Goal: Transaction & Acquisition: Book appointment/travel/reservation

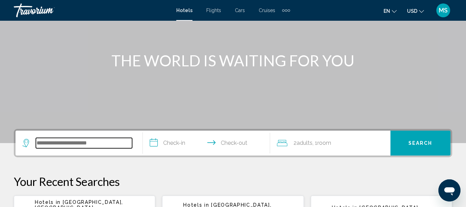
click at [39, 141] on input "Search widget" at bounding box center [84, 143] width 96 height 10
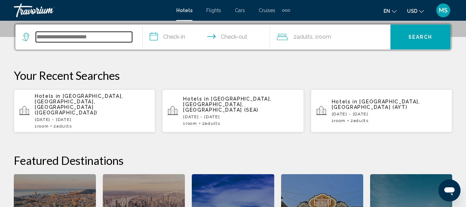
scroll to position [170, 0]
type input "******"
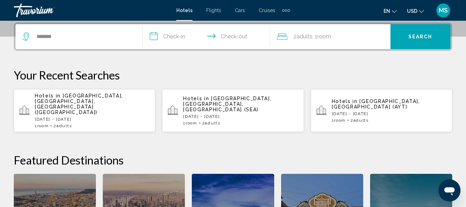
click at [154, 32] on input "**********" at bounding box center [208, 37] width 130 height 27
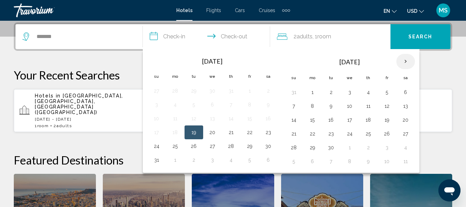
click at [403, 64] on th "Next month" at bounding box center [405, 61] width 19 height 15
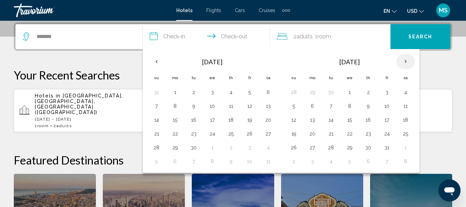
click at [403, 55] on th "Next month" at bounding box center [405, 61] width 19 height 15
click at [410, 59] on th "Next month" at bounding box center [405, 61] width 19 height 15
click at [370, 108] on button "11" at bounding box center [368, 106] width 11 height 10
click at [369, 123] on button "18" at bounding box center [368, 120] width 11 height 10
type input "**********"
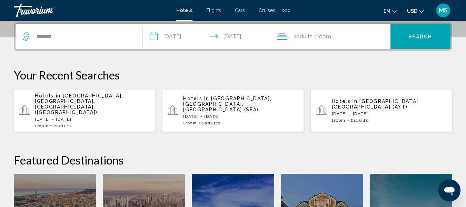
click at [285, 35] on icon "Travelers: 2 adults, 0 children" at bounding box center [282, 36] width 10 height 6
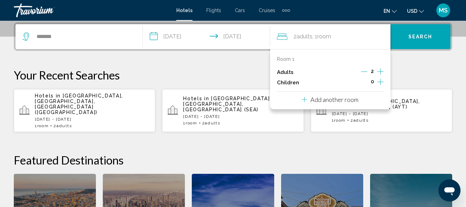
click at [382, 82] on icon "Increment children" at bounding box center [381, 82] width 6 height 8
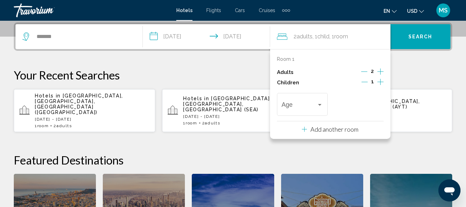
click at [382, 81] on icon "Increment children" at bounding box center [381, 82] width 6 height 8
click at [317, 133] on button "Add another room" at bounding box center [330, 128] width 57 height 14
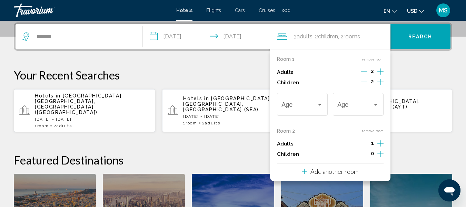
click at [419, 39] on span "Search" at bounding box center [421, 37] width 24 height 6
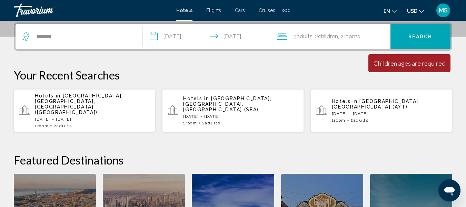
click at [422, 48] on button "Search" at bounding box center [421, 36] width 60 height 25
click at [408, 37] on button "Search" at bounding box center [421, 36] width 60 height 25
click at [281, 36] on icon "Travelers: 3 adults, 2 children" at bounding box center [282, 36] width 10 height 8
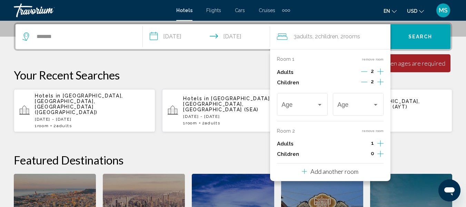
click at [376, 130] on button "remove room" at bounding box center [373, 130] width 22 height 4
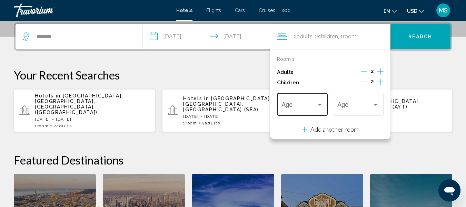
click at [303, 104] on span "Travelers: 2 adults, 2 children" at bounding box center [299, 105] width 35 height 7
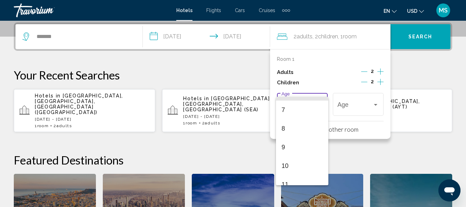
scroll to position [247, 0]
click at [285, 178] on span "17" at bounding box center [302, 175] width 41 height 19
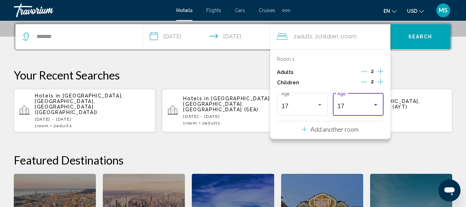
click at [366, 107] on div "17" at bounding box center [354, 105] width 35 height 7
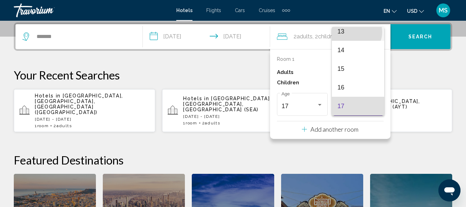
click at [356, 32] on span "13" at bounding box center [357, 31] width 41 height 19
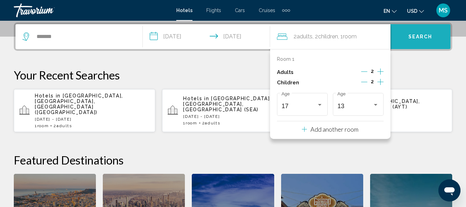
click at [422, 41] on button "Search" at bounding box center [421, 36] width 60 height 25
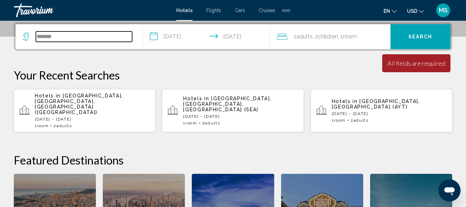
click at [129, 33] on input "******" at bounding box center [84, 36] width 96 height 10
type input "*"
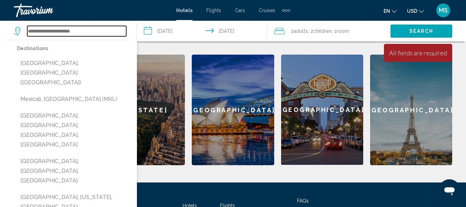
scroll to position [293, 0]
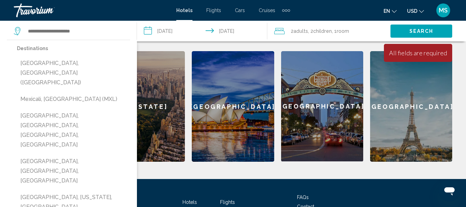
click at [415, 179] on div "Hotels Flights Cars Cruises Activities FAQs Contact Privacy Policy Terms & Cond…" at bounding box center [233, 211] width 439 height 65
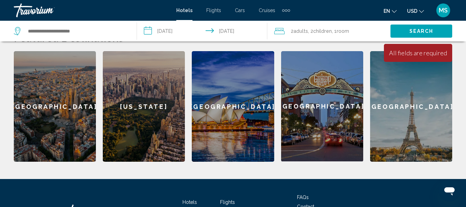
click at [418, 193] on div "Hotels Flights Cars Cruises Activities FAQs Contact Privacy Policy Terms & Cond…" at bounding box center [233, 211] width 439 height 65
